Goal: Browse casually

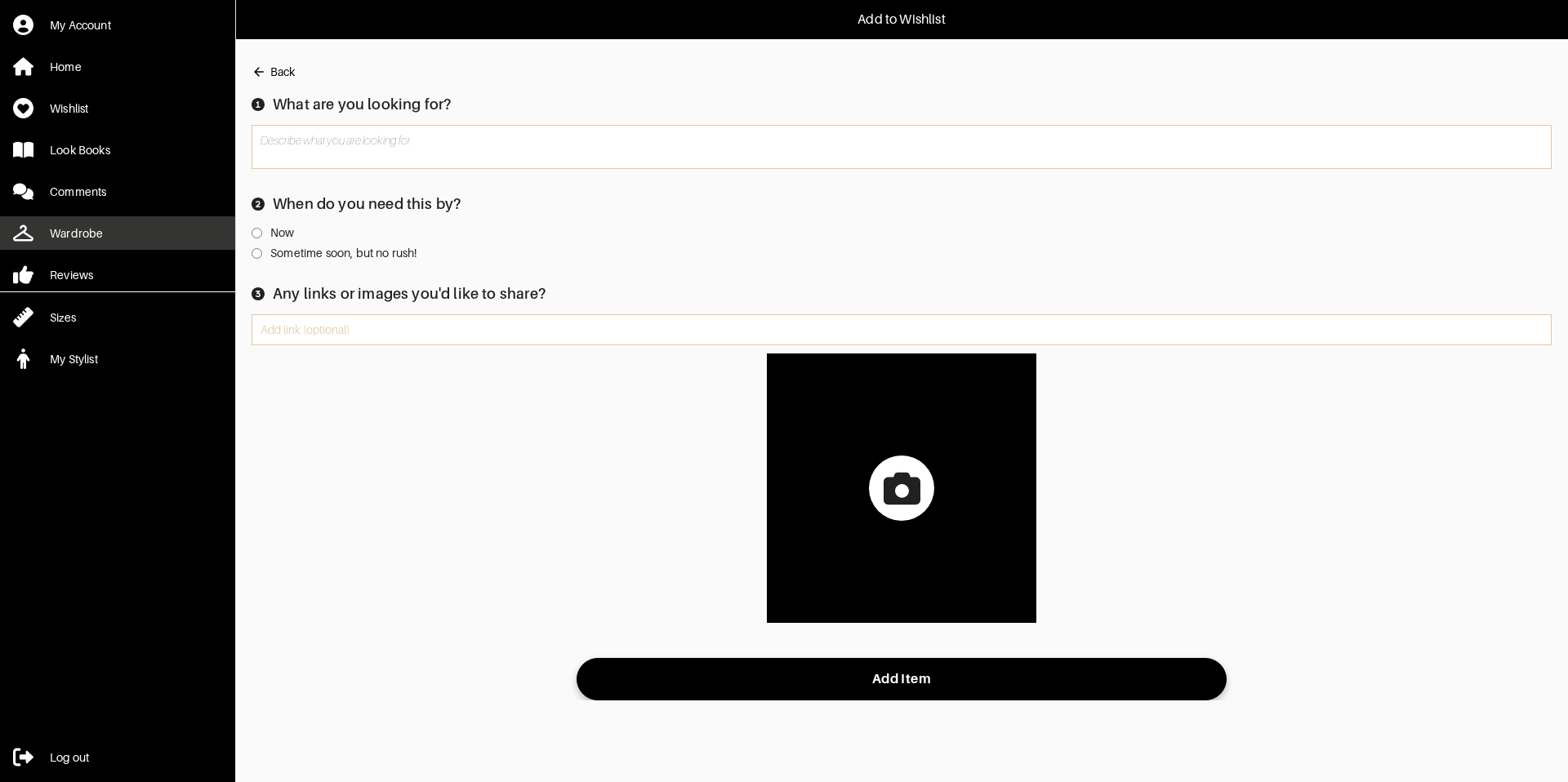
click at [151, 226] on link "Wardrobe" at bounding box center [118, 233] width 235 height 33
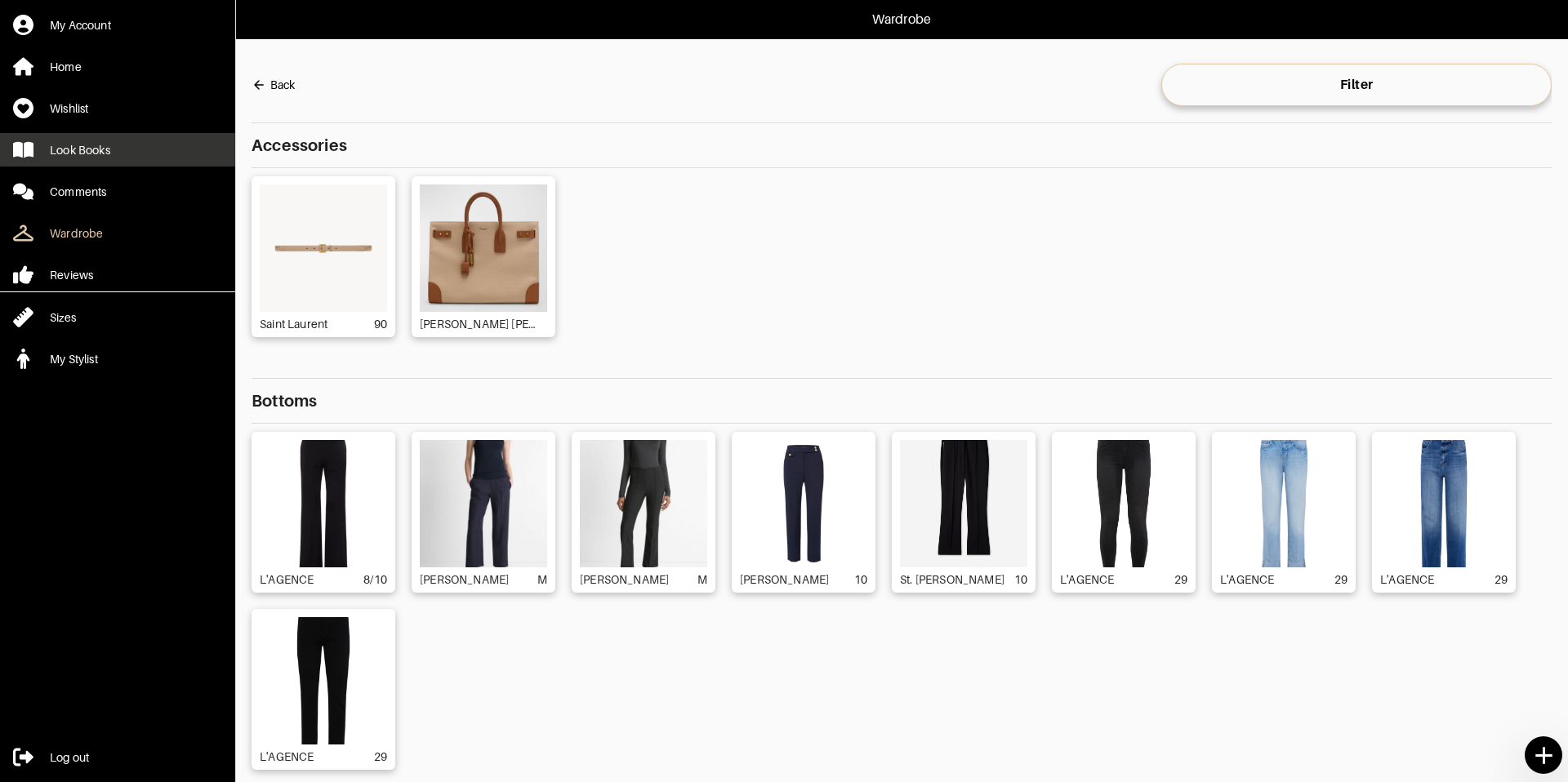
click at [78, 149] on div "Look Books" at bounding box center [80, 150] width 61 height 17
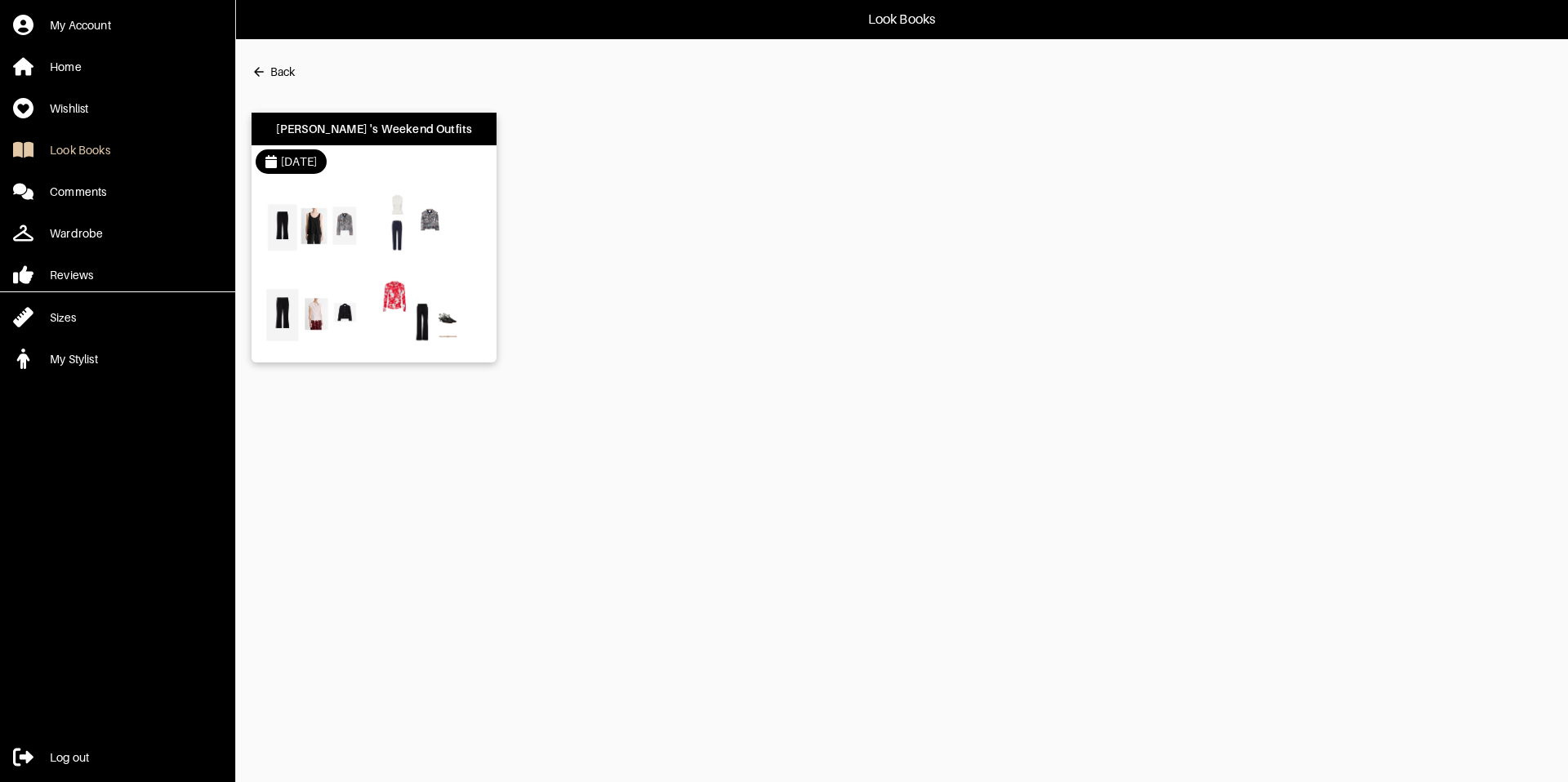
click at [410, 166] on div "[DATE]" at bounding box center [373, 161] width 245 height 32
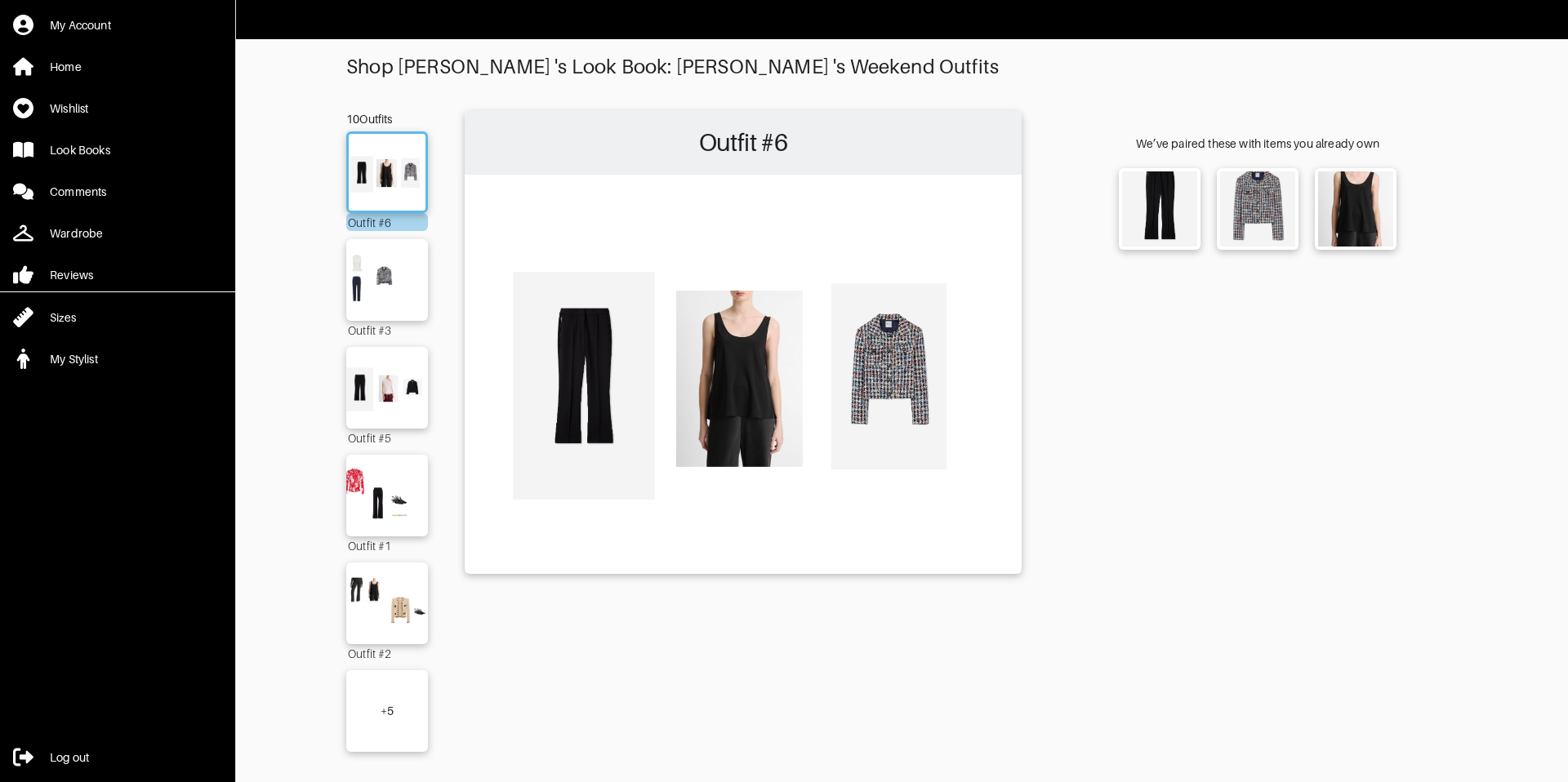
click at [368, 714] on div "+ 5" at bounding box center [386, 711] width 82 height 82
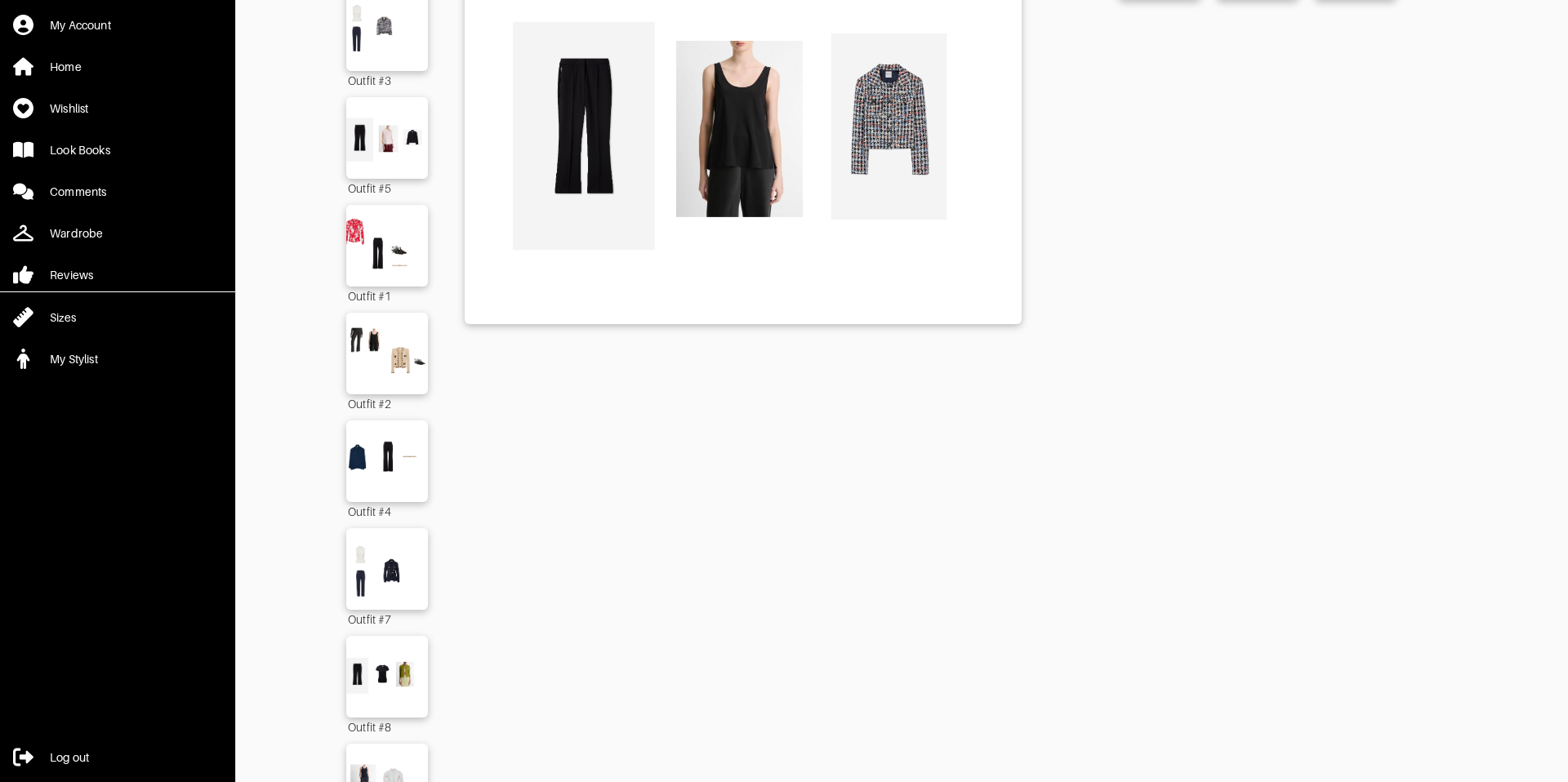
scroll to position [468, 0]
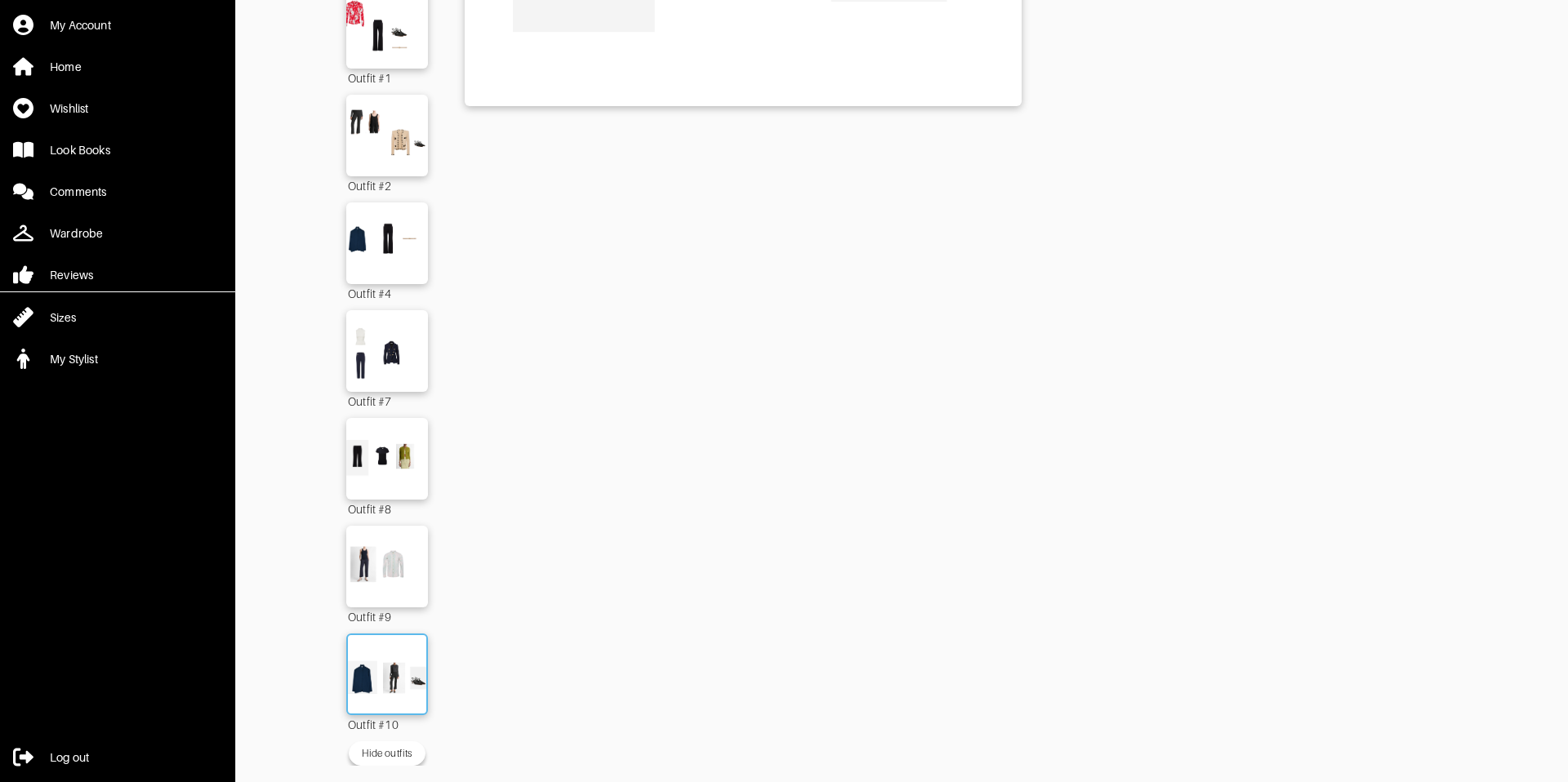
click at [383, 694] on img at bounding box center [387, 674] width 88 height 62
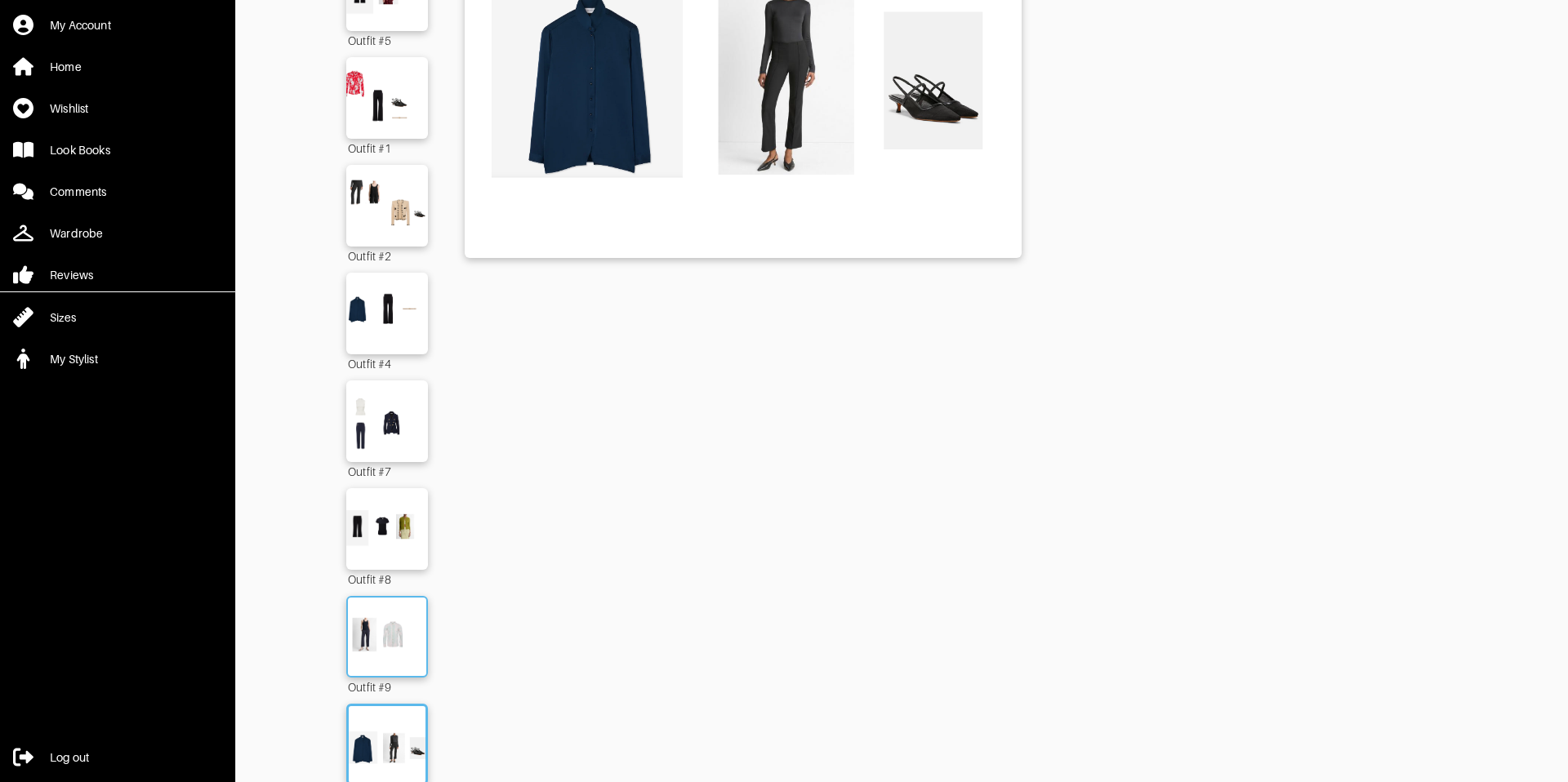
scroll to position [305, 0]
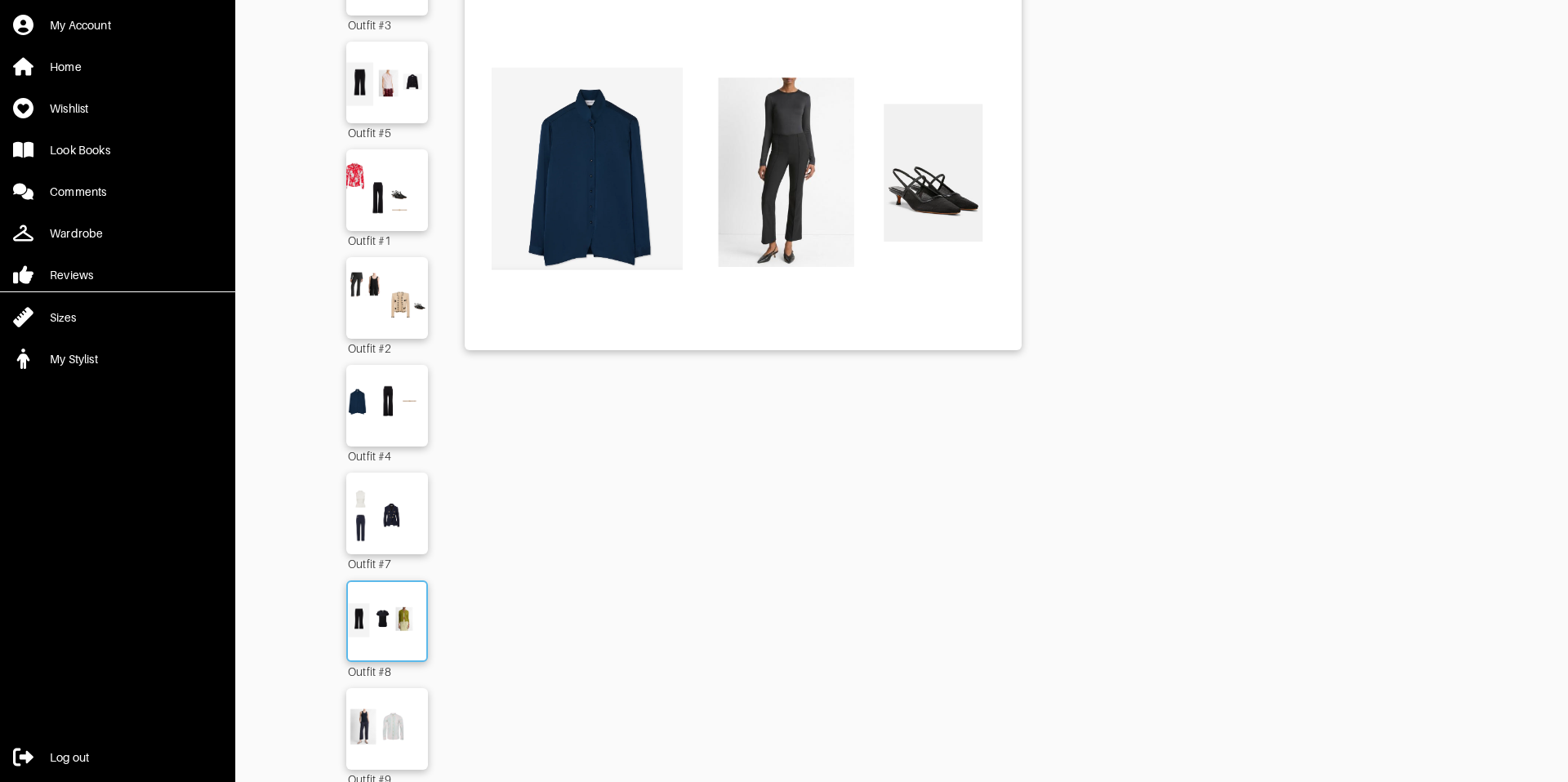
click at [389, 640] on img at bounding box center [387, 621] width 88 height 62
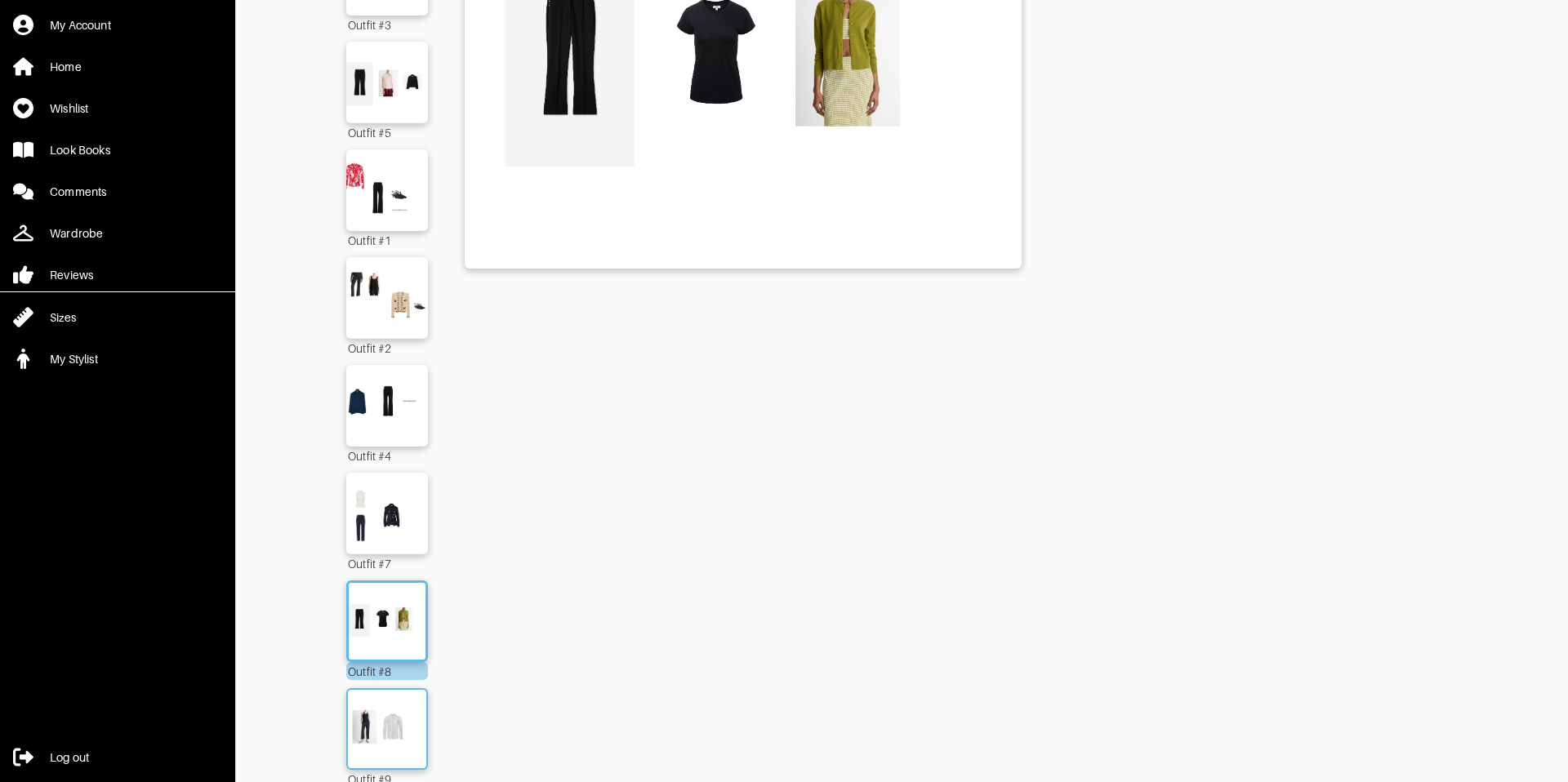
click at [393, 718] on img at bounding box center [387, 728] width 88 height 62
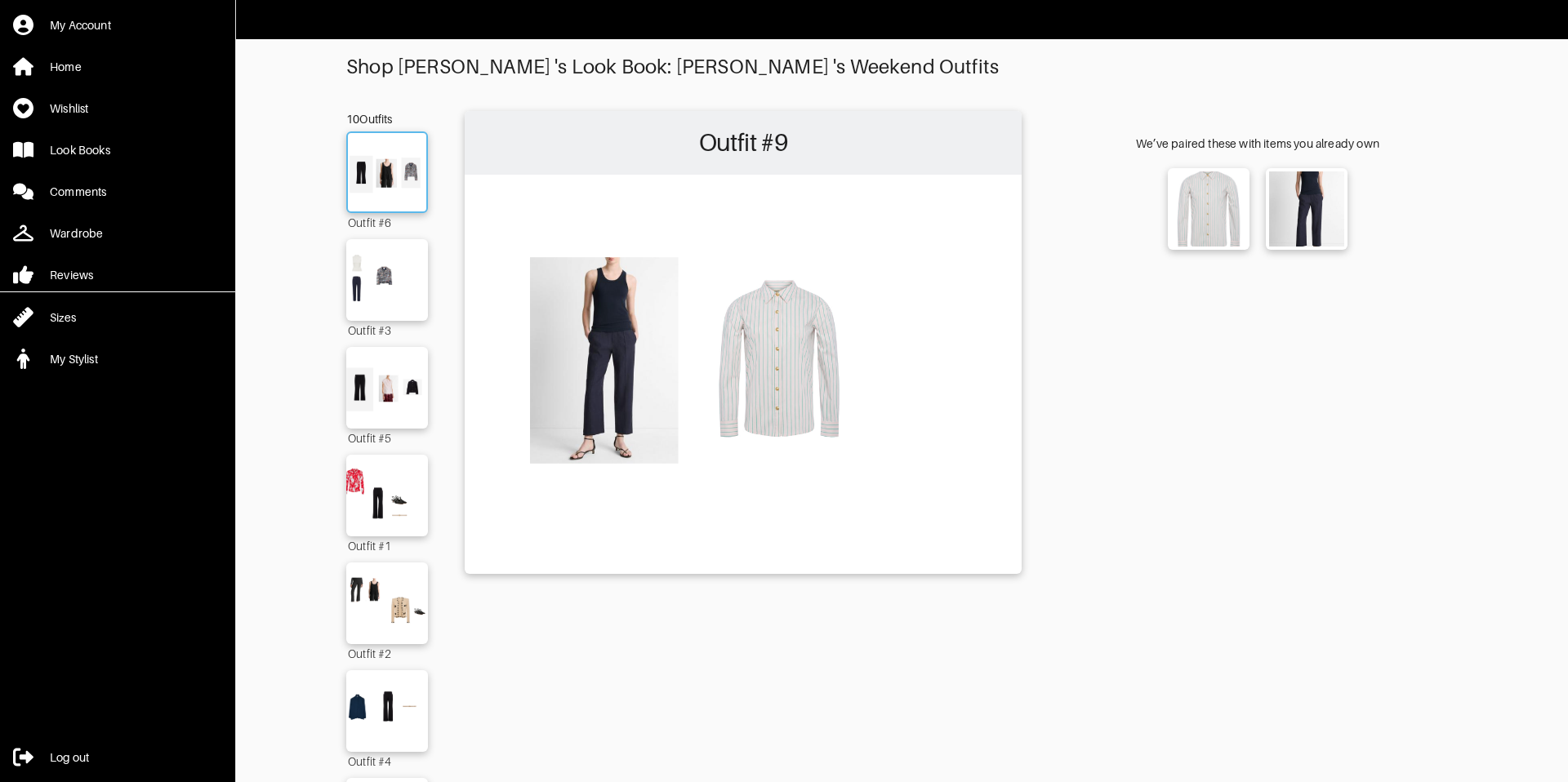
click at [371, 170] on img at bounding box center [387, 172] width 88 height 62
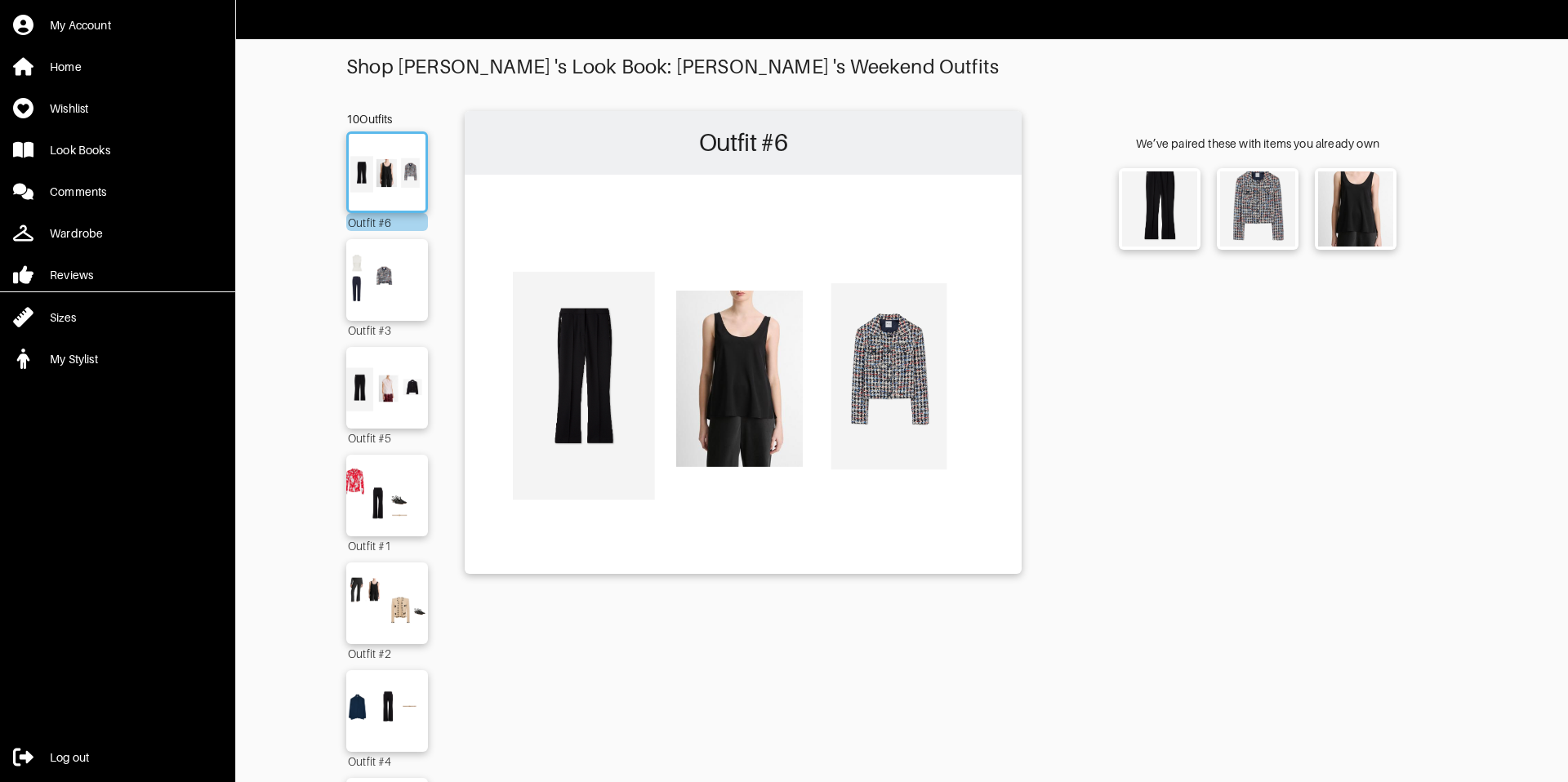
click at [382, 233] on div "Outfit #6 Outfit #3 Outfit #5 Outfit #1 Outfit #2 Outfit #4 Outfit #7 Outfit #8…" at bounding box center [386, 666] width 82 height 1069
click at [381, 269] on img at bounding box center [387, 280] width 88 height 62
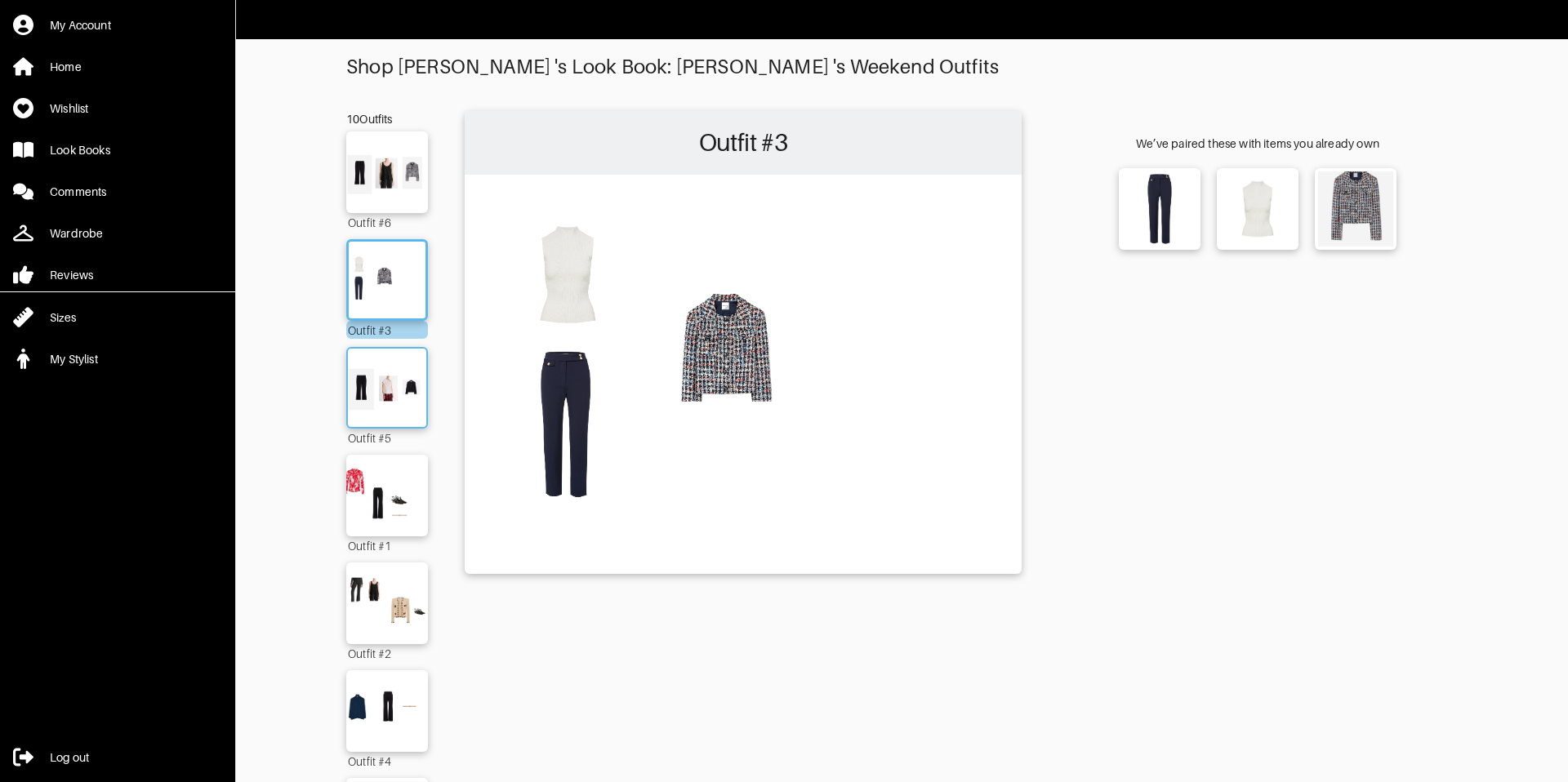
click at [395, 376] on img at bounding box center [387, 387] width 88 height 62
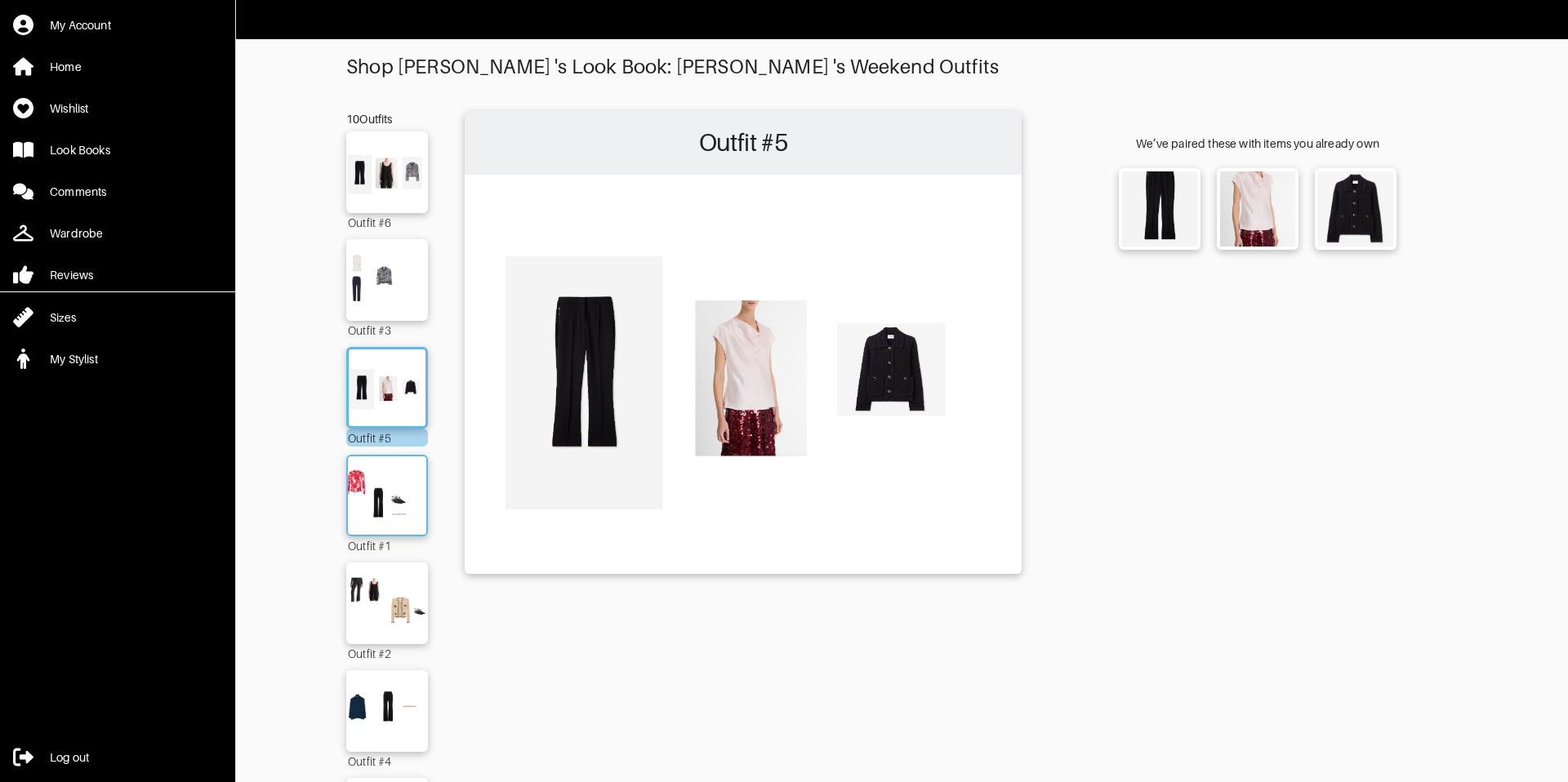
click at [412, 486] on img at bounding box center [387, 495] width 88 height 62
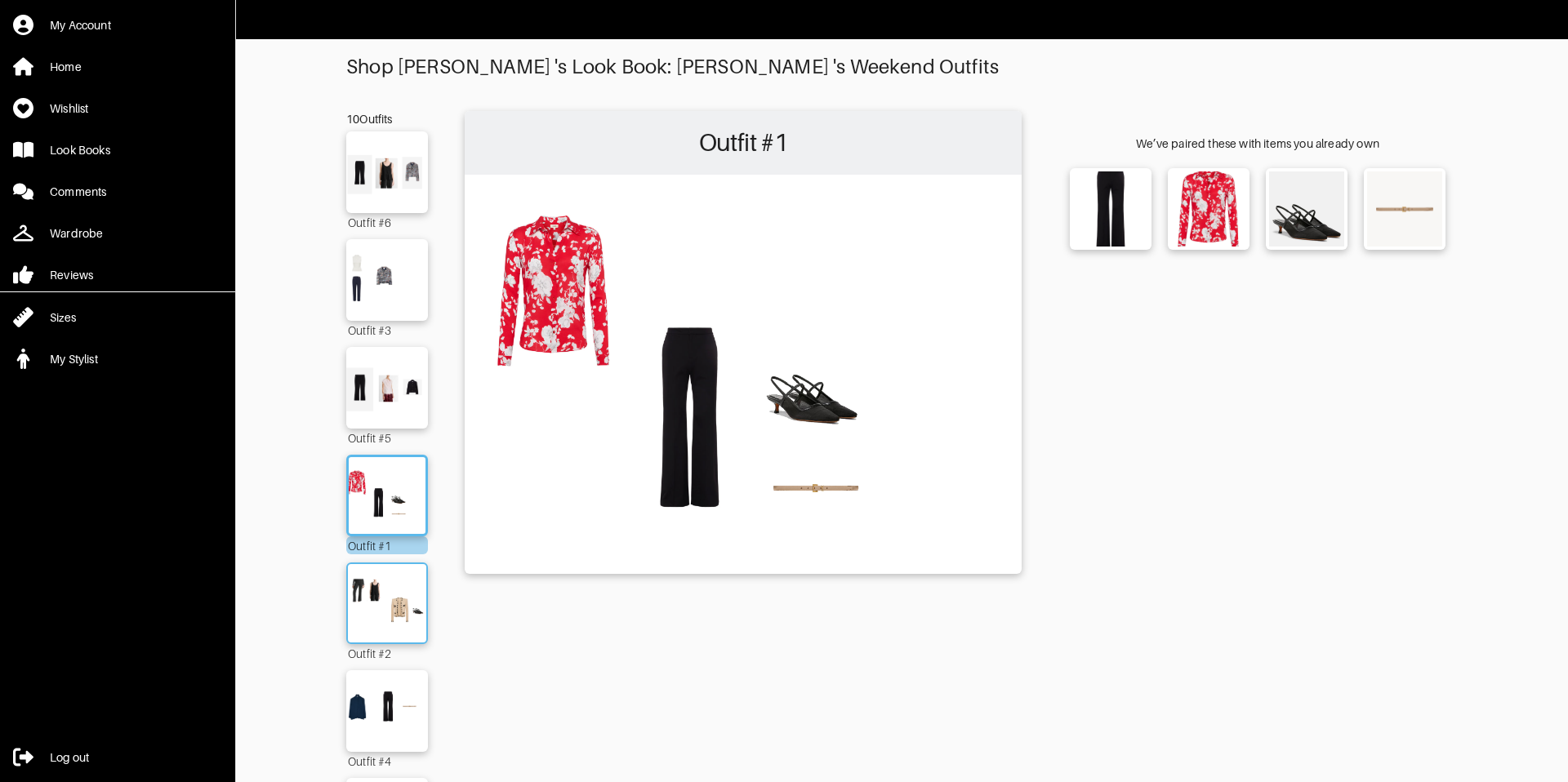
click at [368, 593] on img at bounding box center [387, 603] width 88 height 62
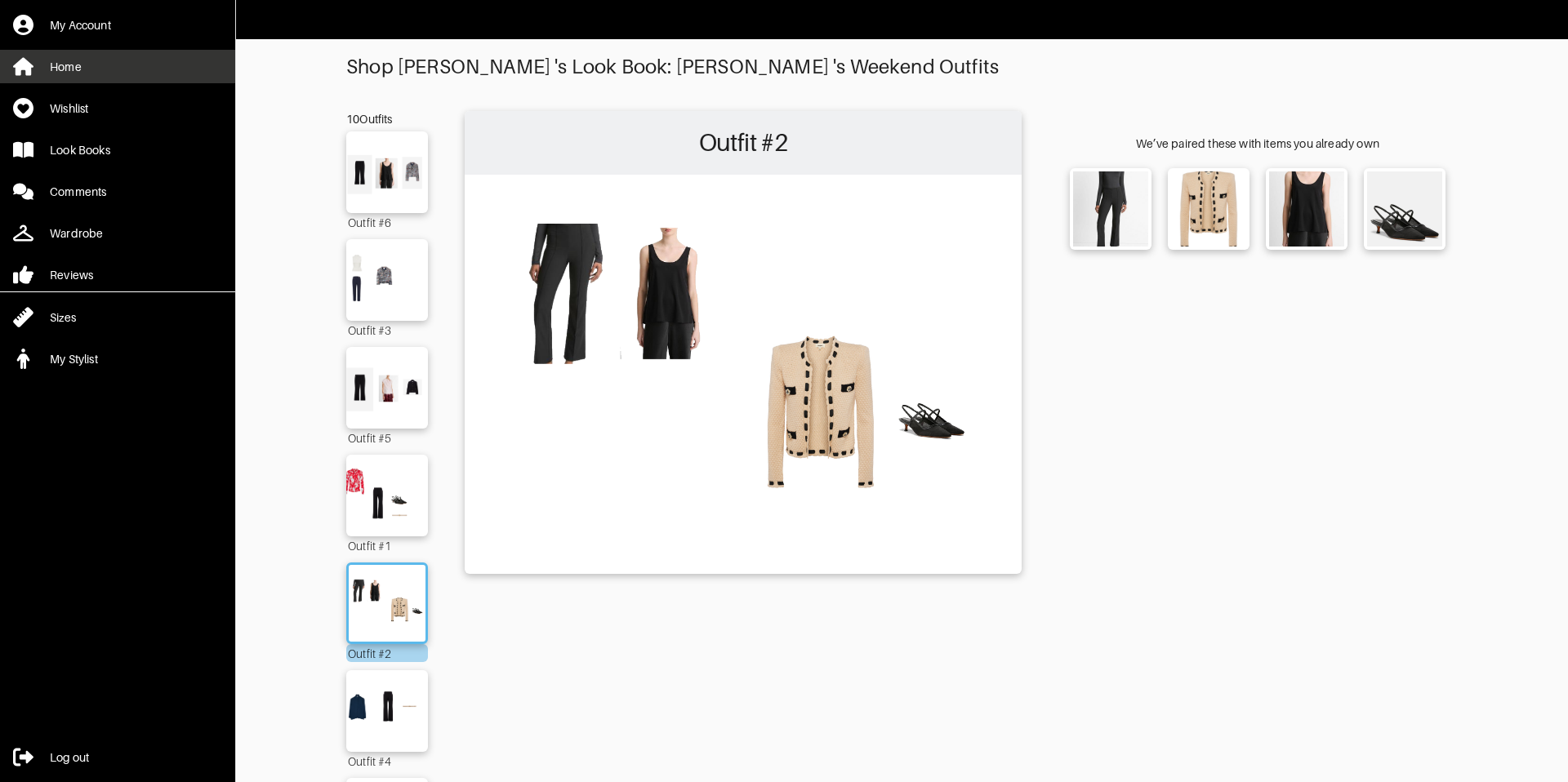
click at [70, 71] on div "Home" at bounding box center [66, 67] width 32 height 17
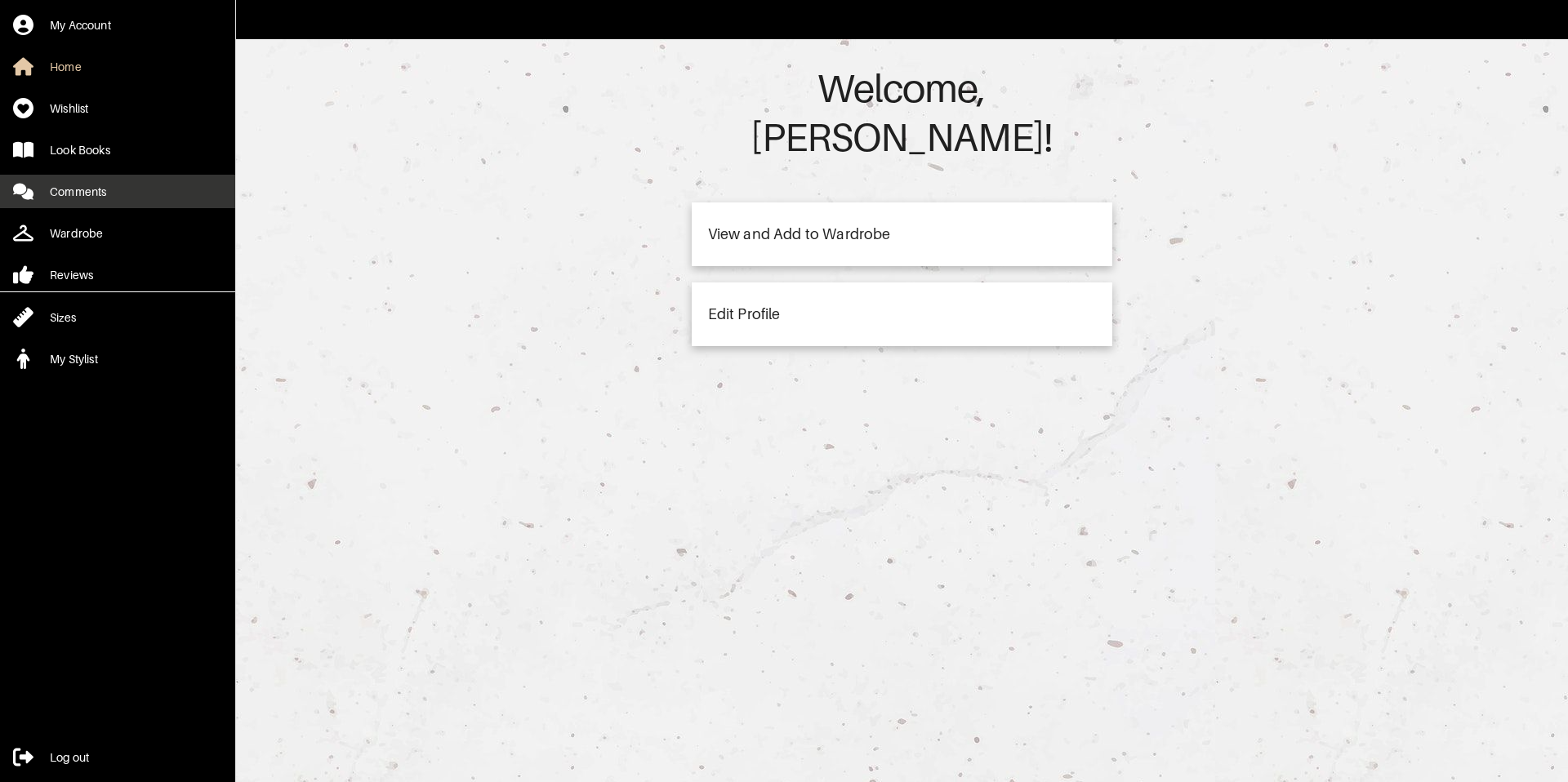
click at [94, 200] on link "Comments" at bounding box center [118, 191] width 235 height 33
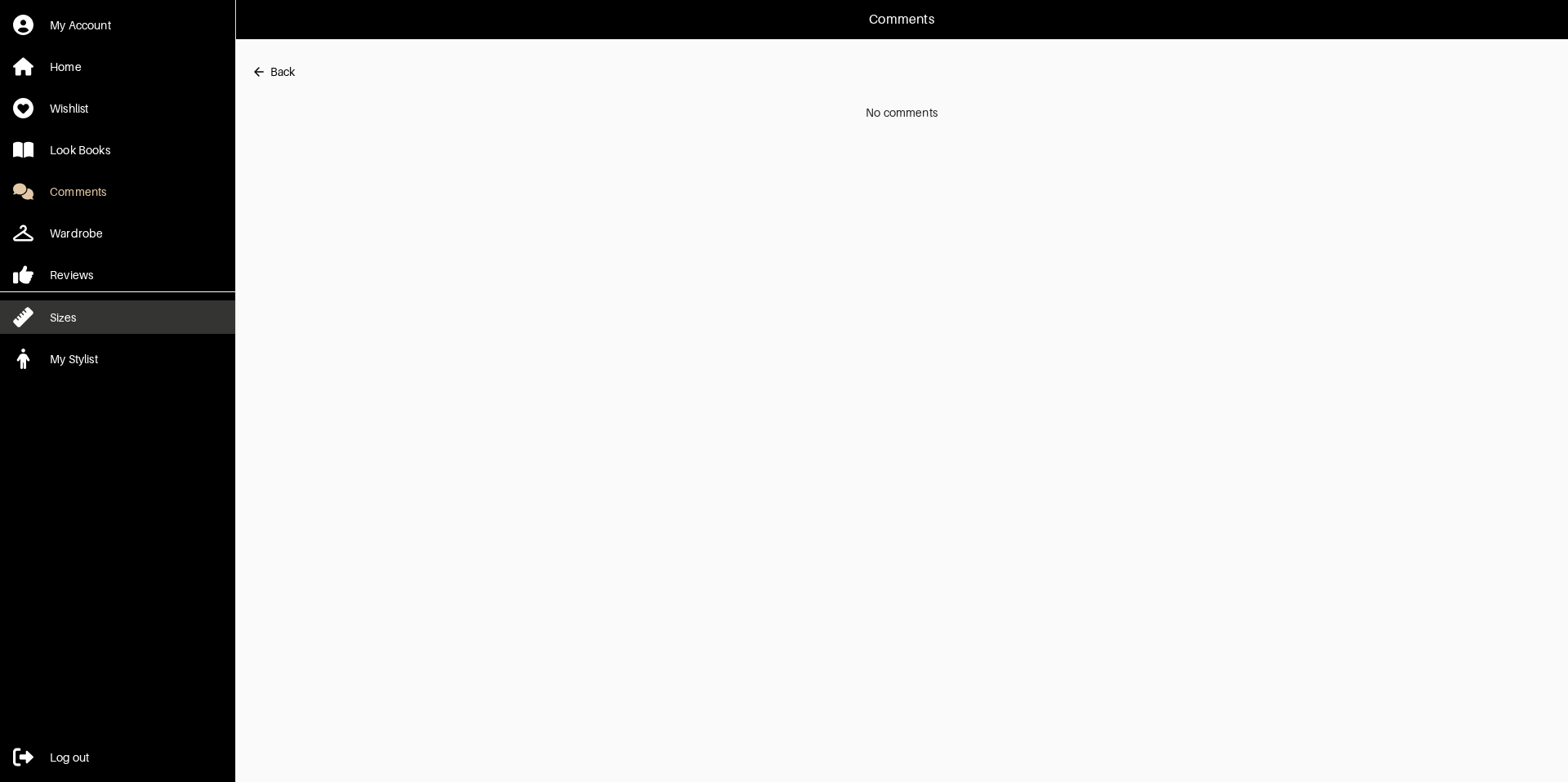
click at [123, 304] on link "Sizes" at bounding box center [118, 317] width 235 height 33
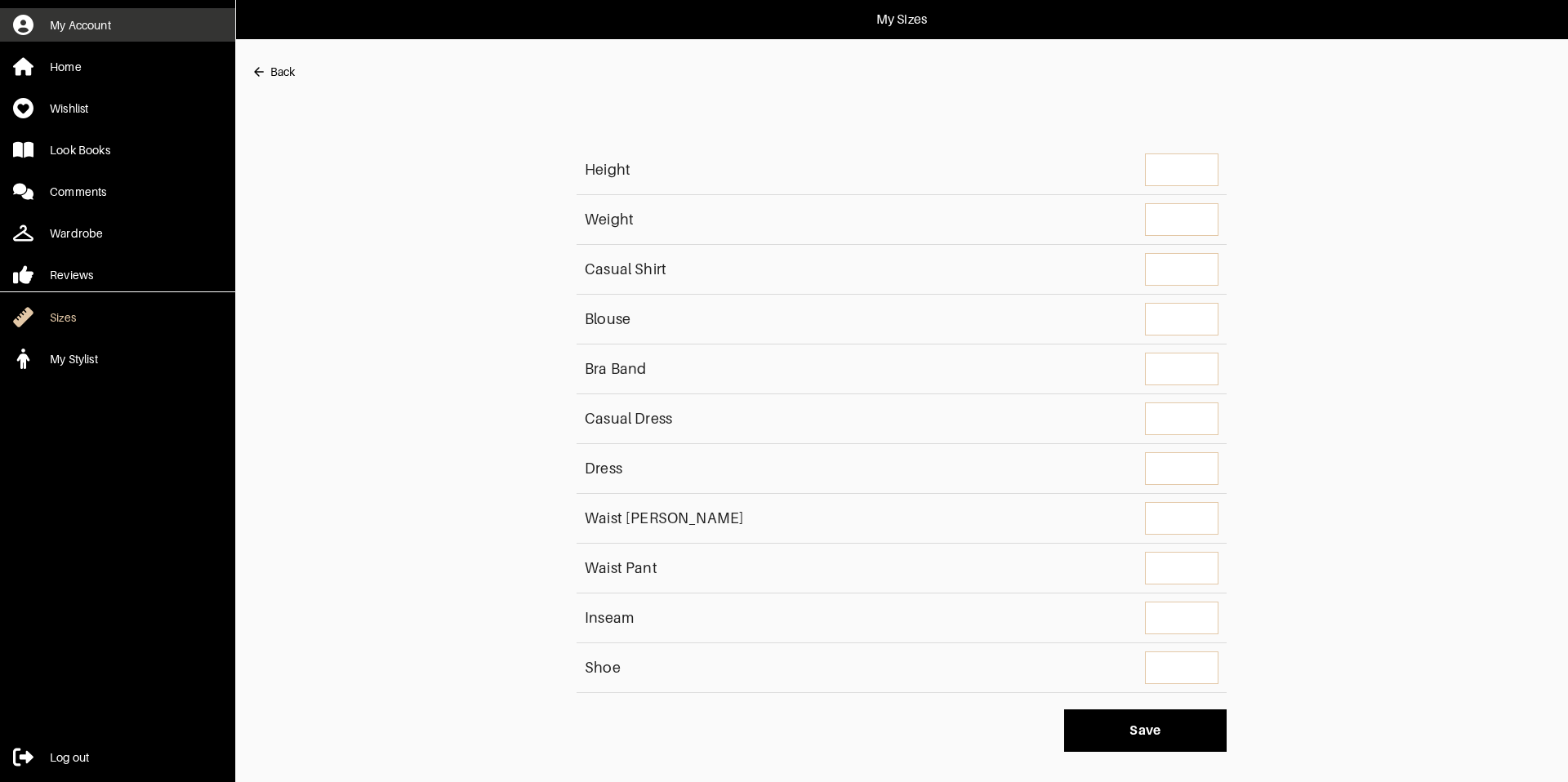
click at [51, 12] on link "My Account" at bounding box center [118, 25] width 235 height 33
